Goal: Information Seeking & Learning: Learn about a topic

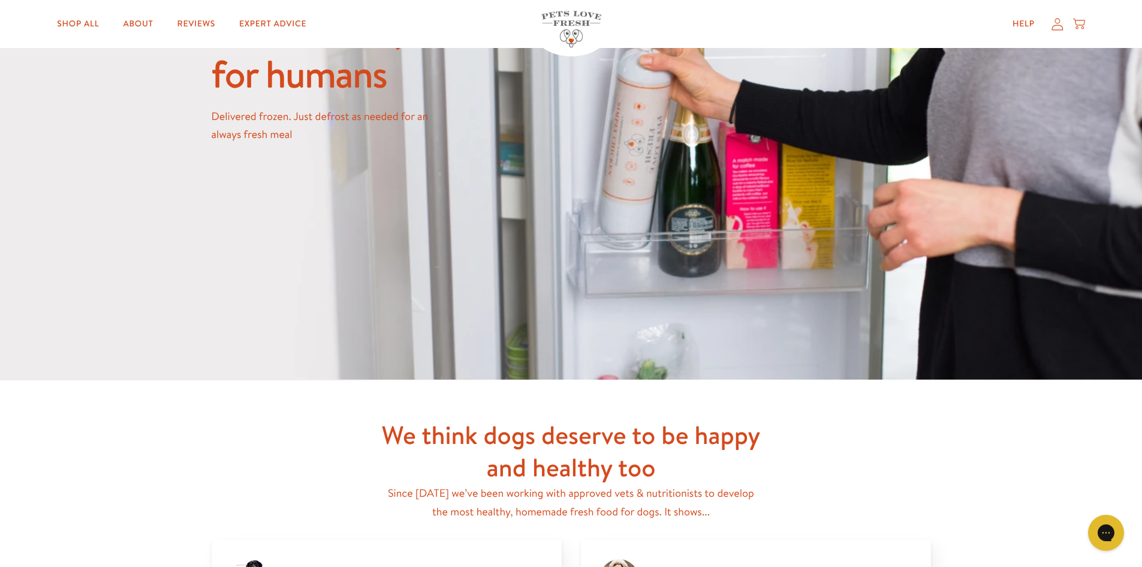
scroll to position [1379, 0]
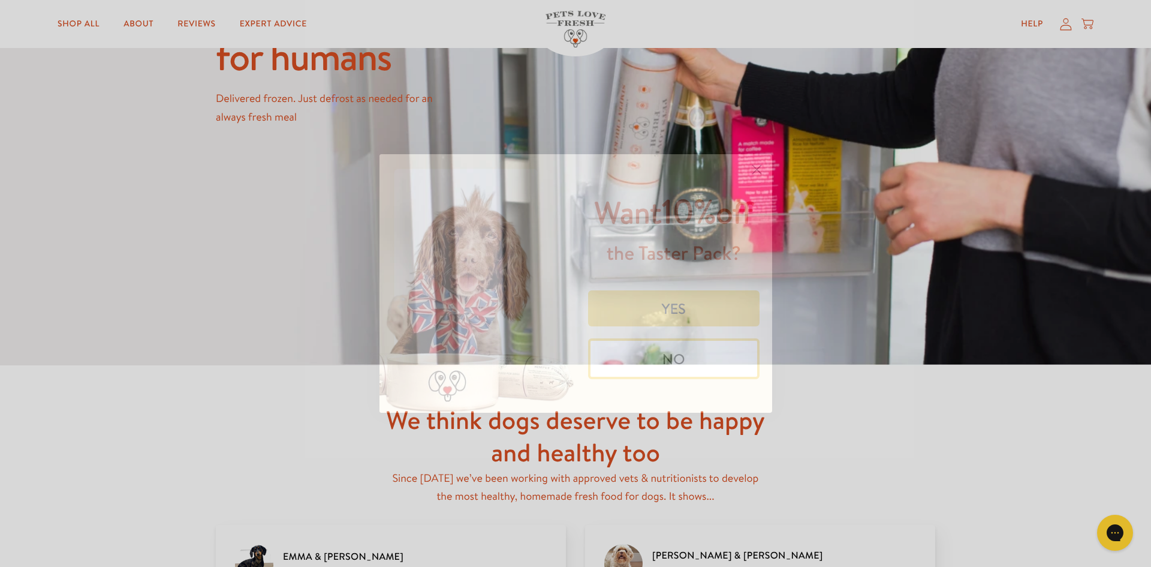
click at [755, 173] on circle "Close dialog" at bounding box center [757, 170] width 20 height 20
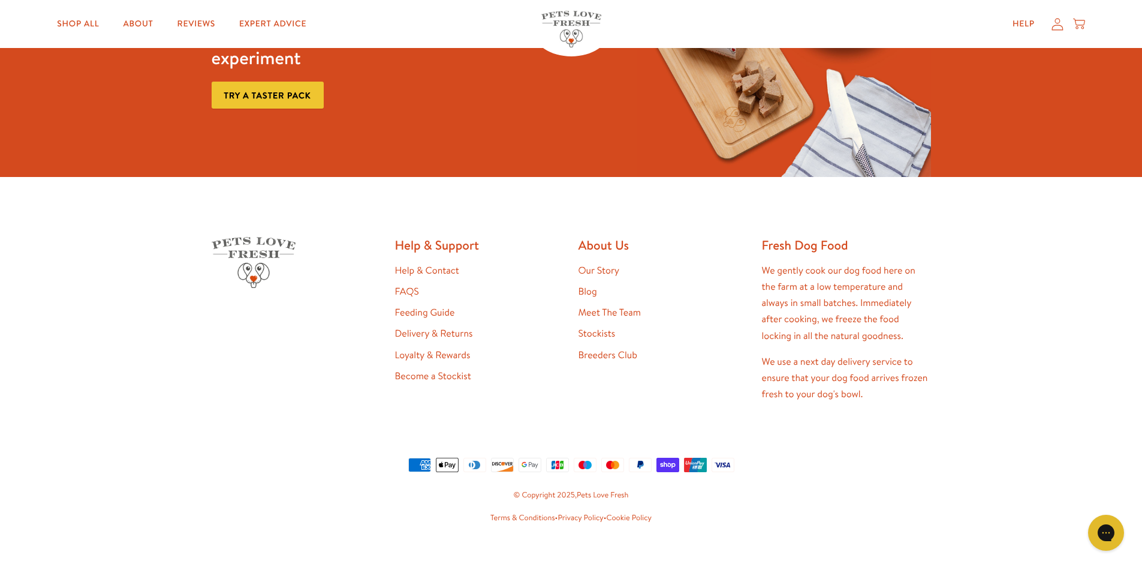
scroll to position [2282, 0]
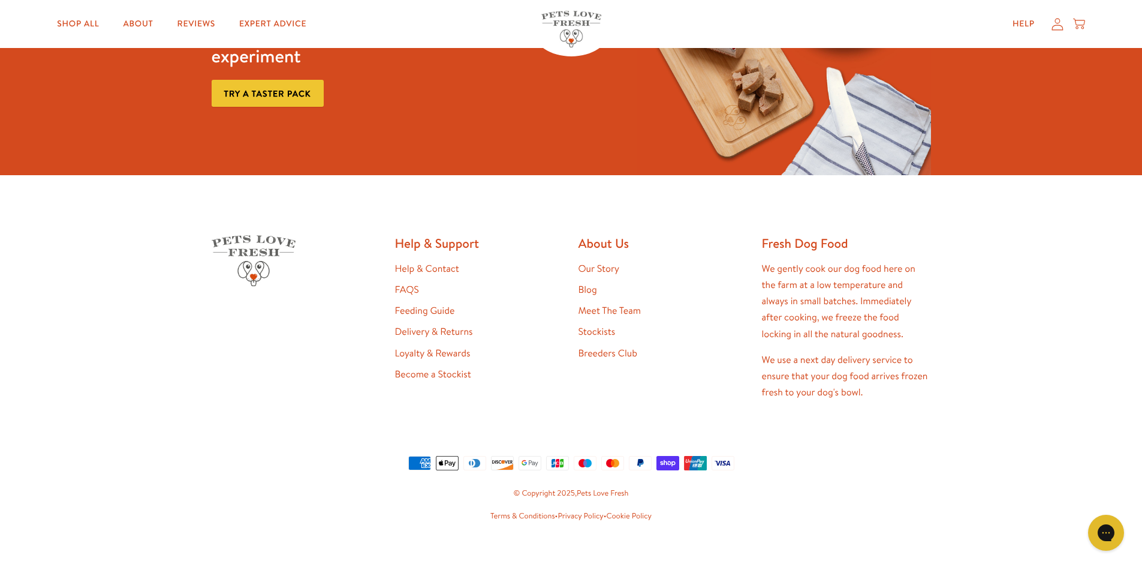
click at [598, 304] on link "Meet The Team" at bounding box center [610, 310] width 62 height 13
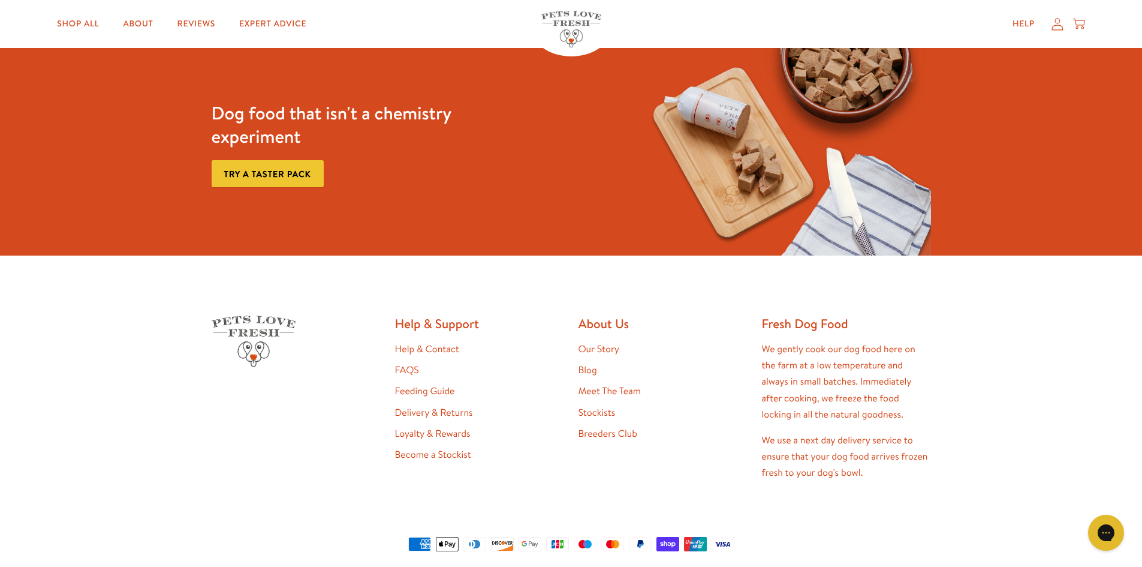
scroll to position [1079, 0]
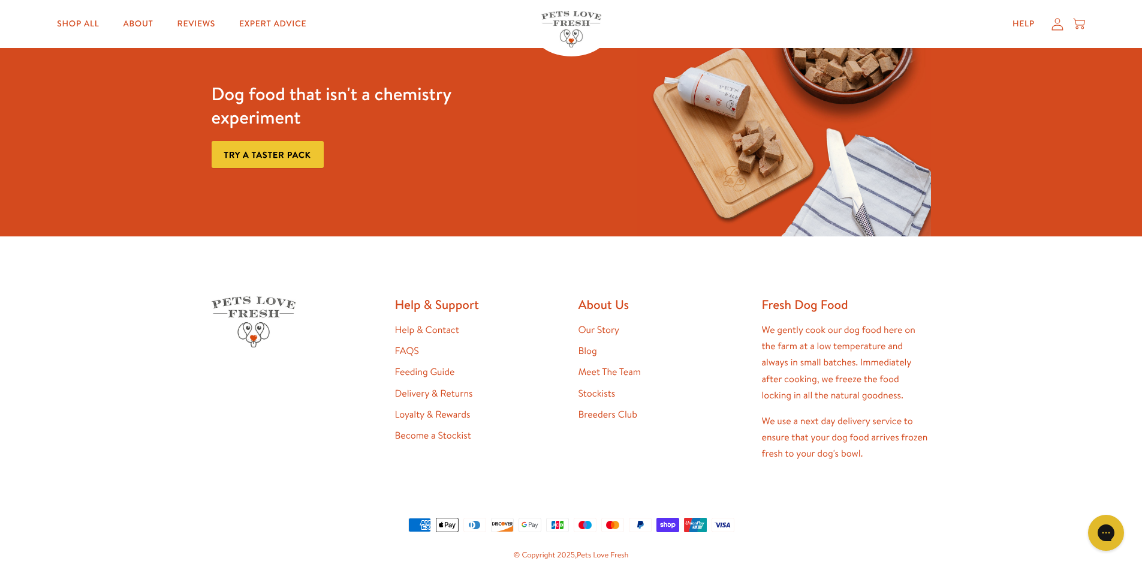
click at [594, 323] on link "Our Story" at bounding box center [599, 329] width 41 height 13
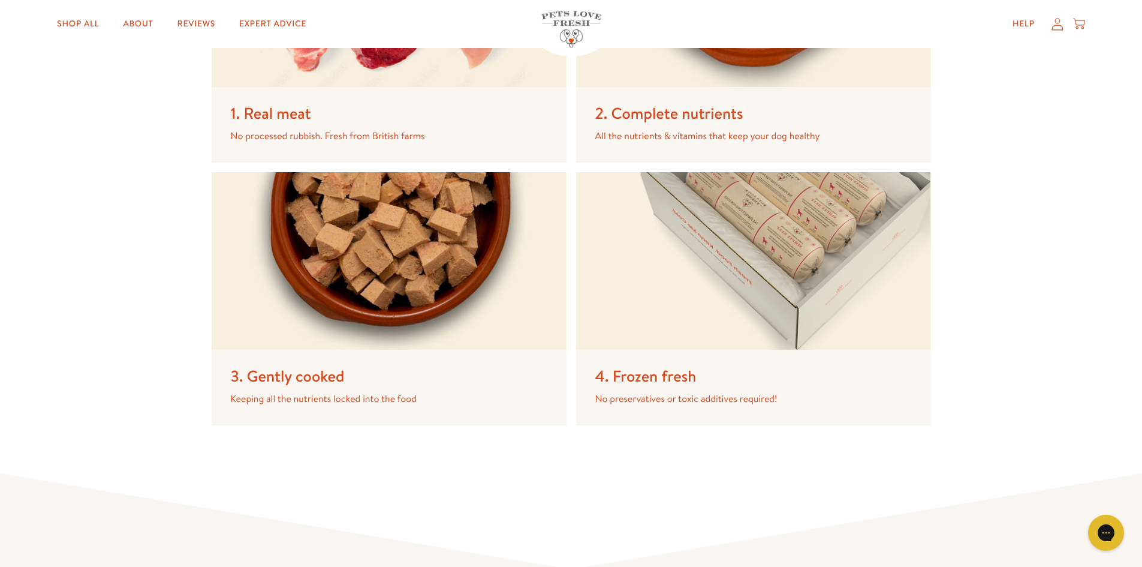
scroll to position [1979, 0]
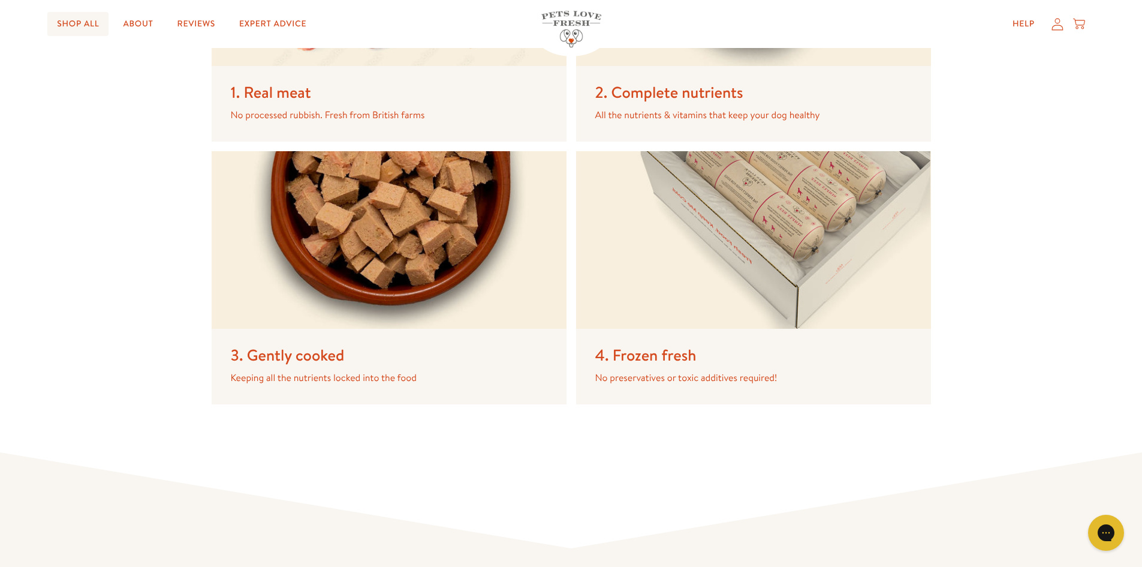
click at [76, 23] on link "Shop All" at bounding box center [77, 24] width 61 height 24
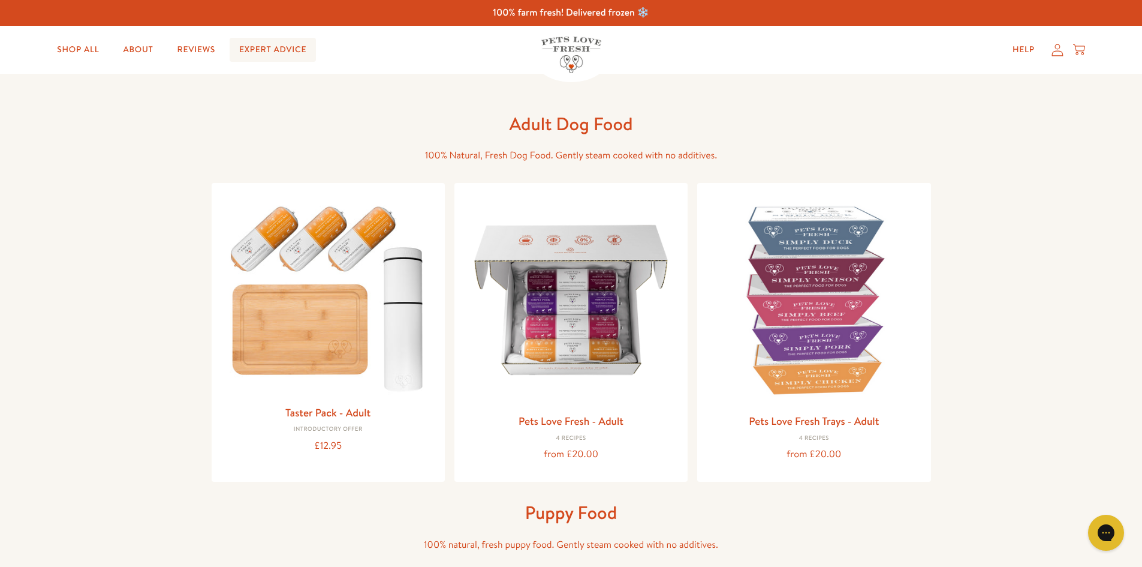
click at [269, 46] on link "Expert Advice" at bounding box center [273, 50] width 86 height 24
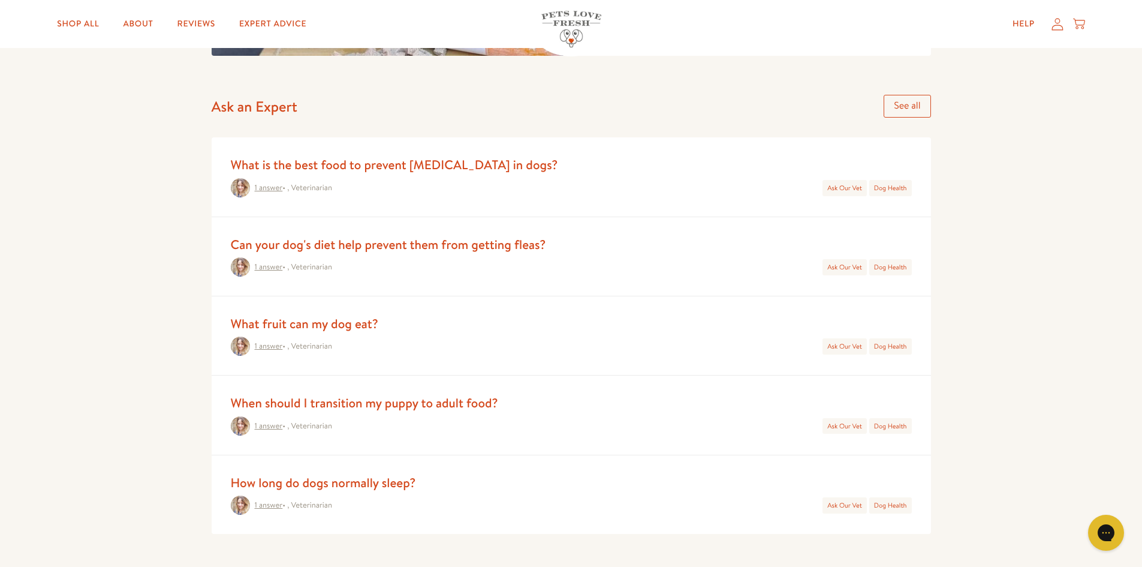
scroll to position [480, 0]
